Goal: Transaction & Acquisition: Purchase product/service

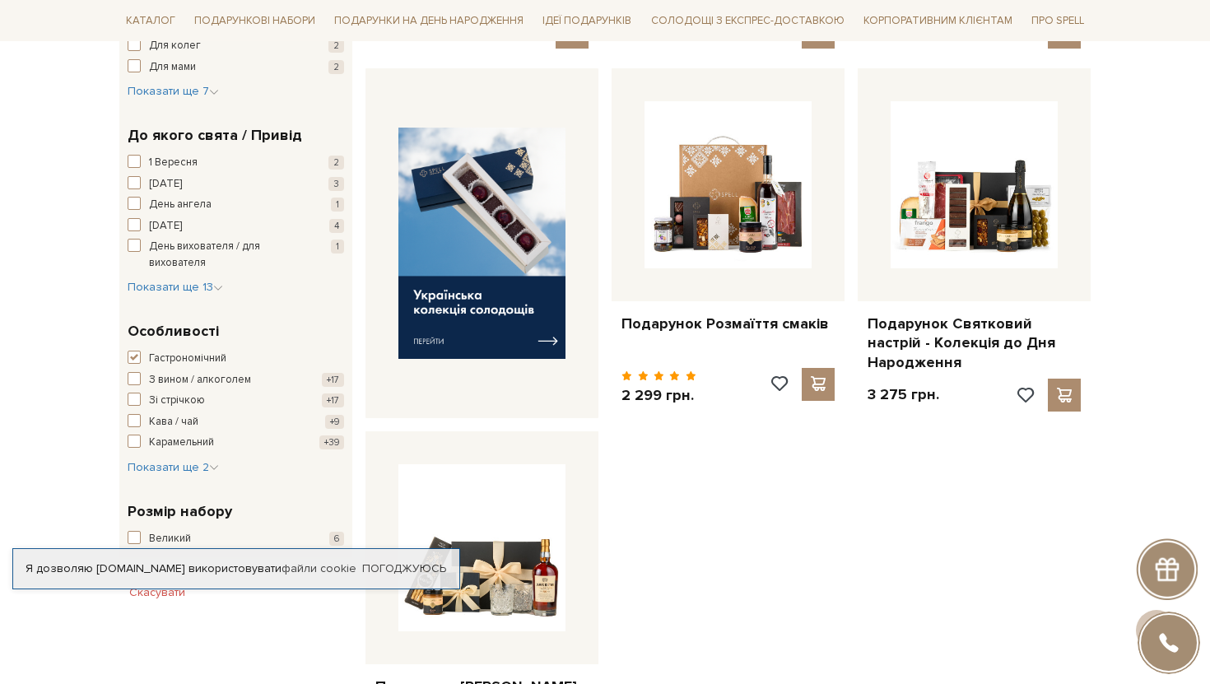
scroll to position [598, 0]
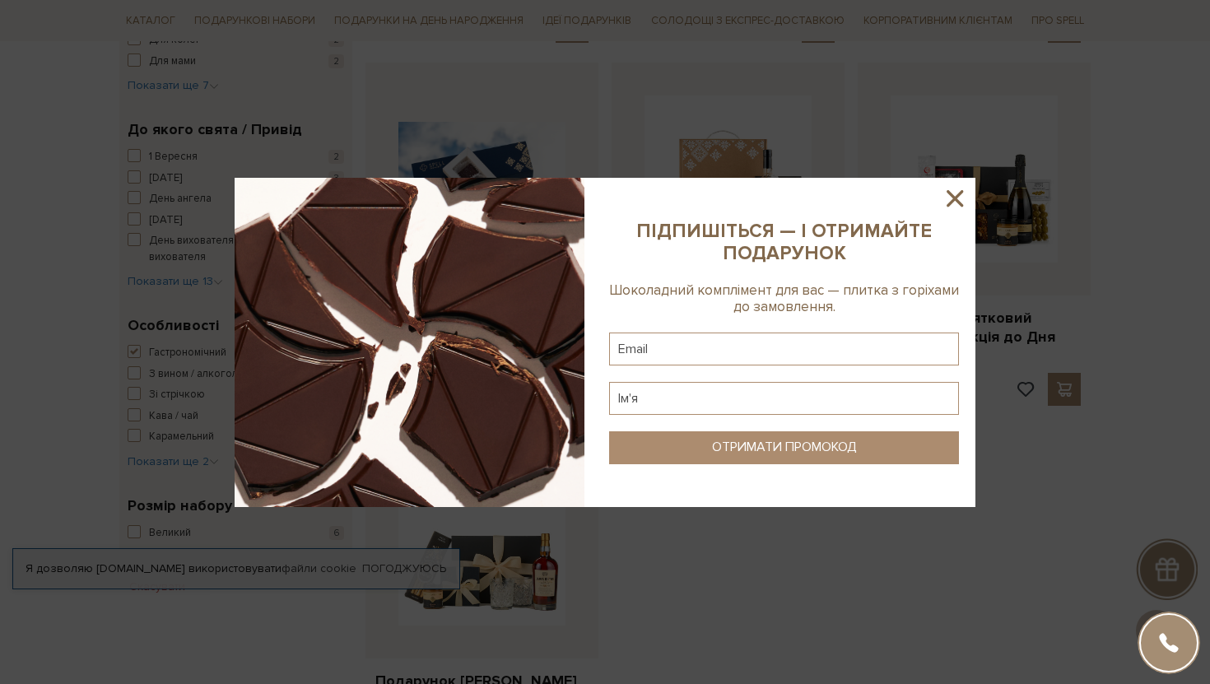
click at [959, 198] on icon at bounding box center [955, 198] width 28 height 28
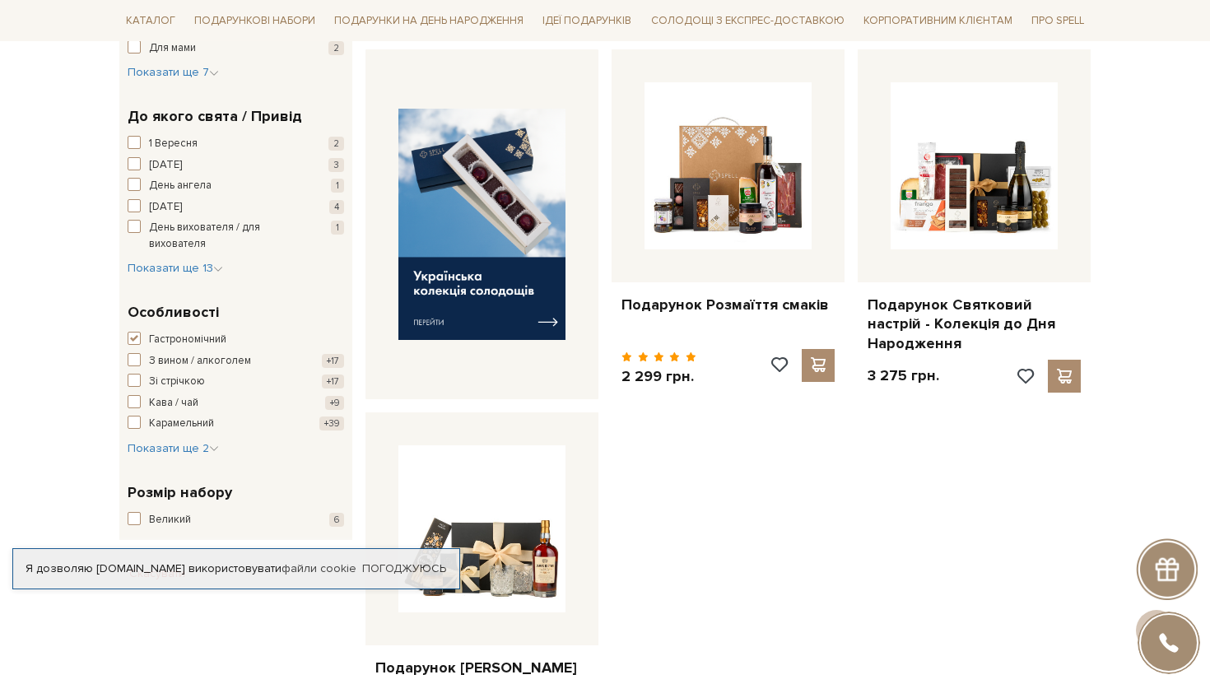
scroll to position [604, 0]
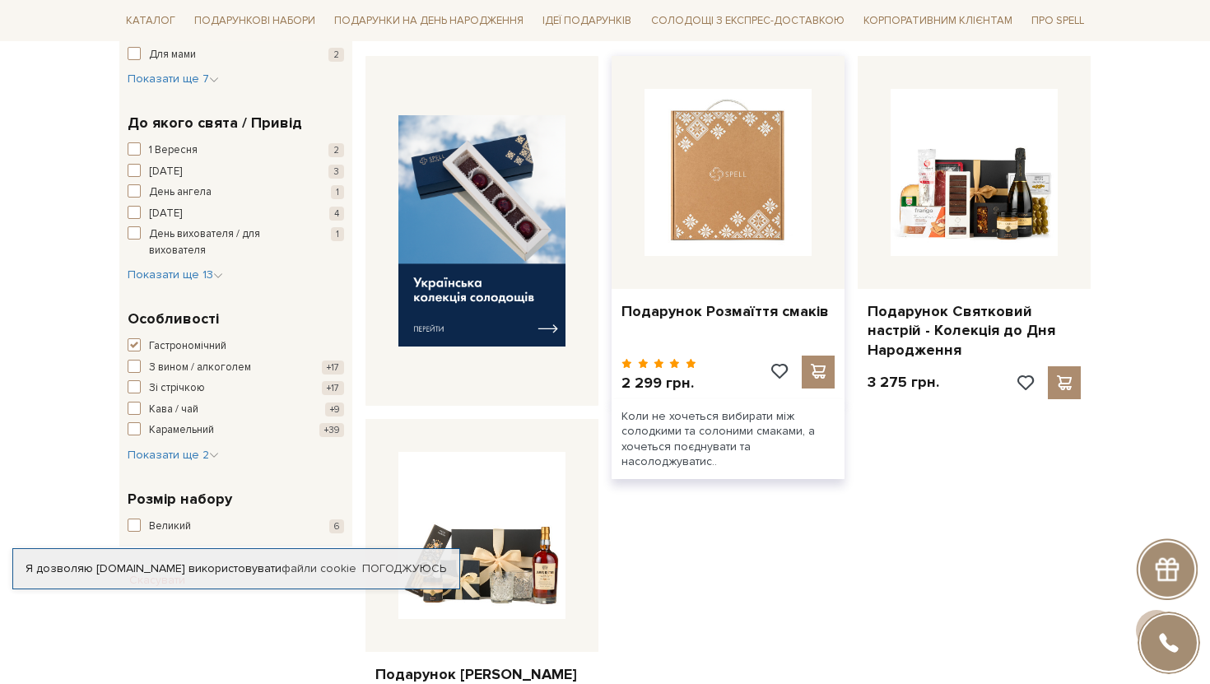
click at [733, 225] on img at bounding box center [728, 172] width 167 height 167
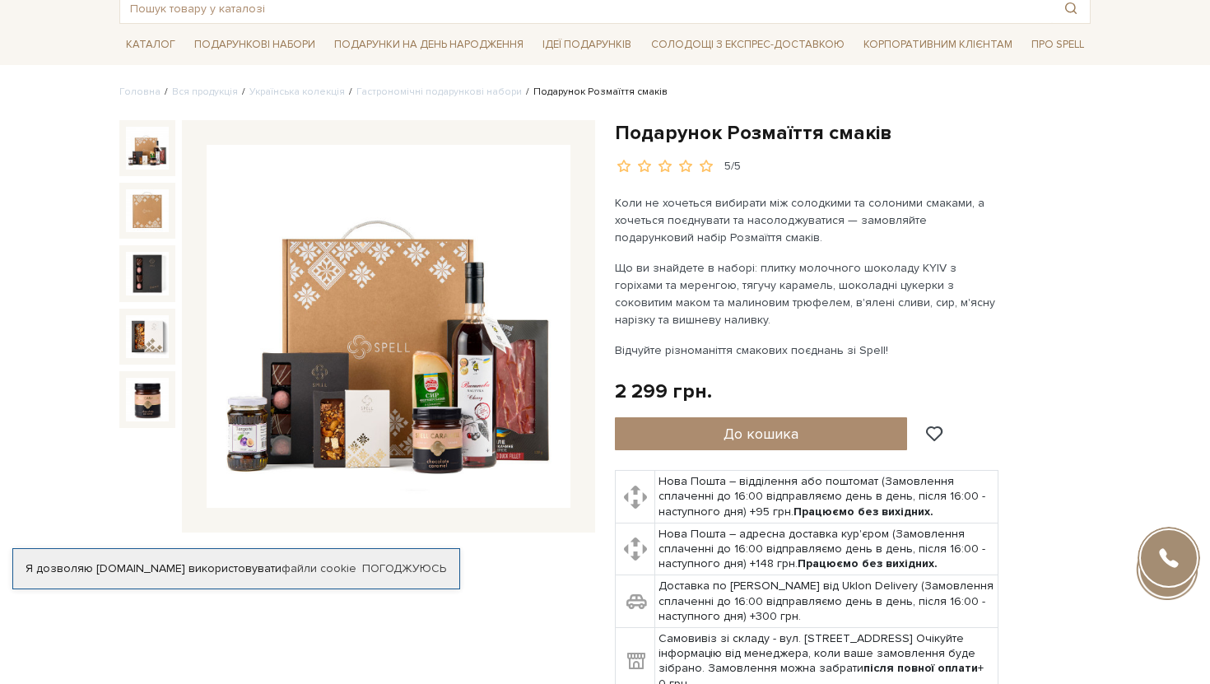
scroll to position [100, 0]
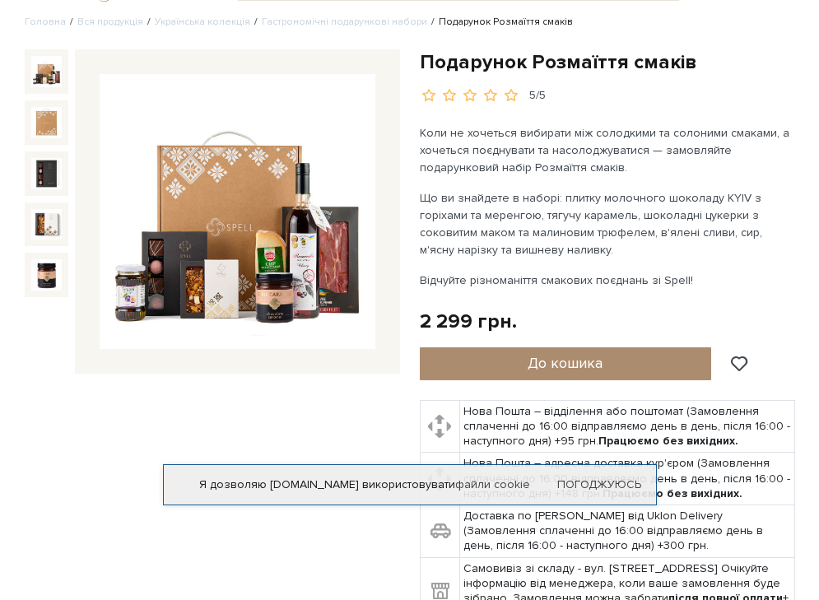
scroll to position [49, 0]
